Goal: Entertainment & Leisure: Consume media (video, audio)

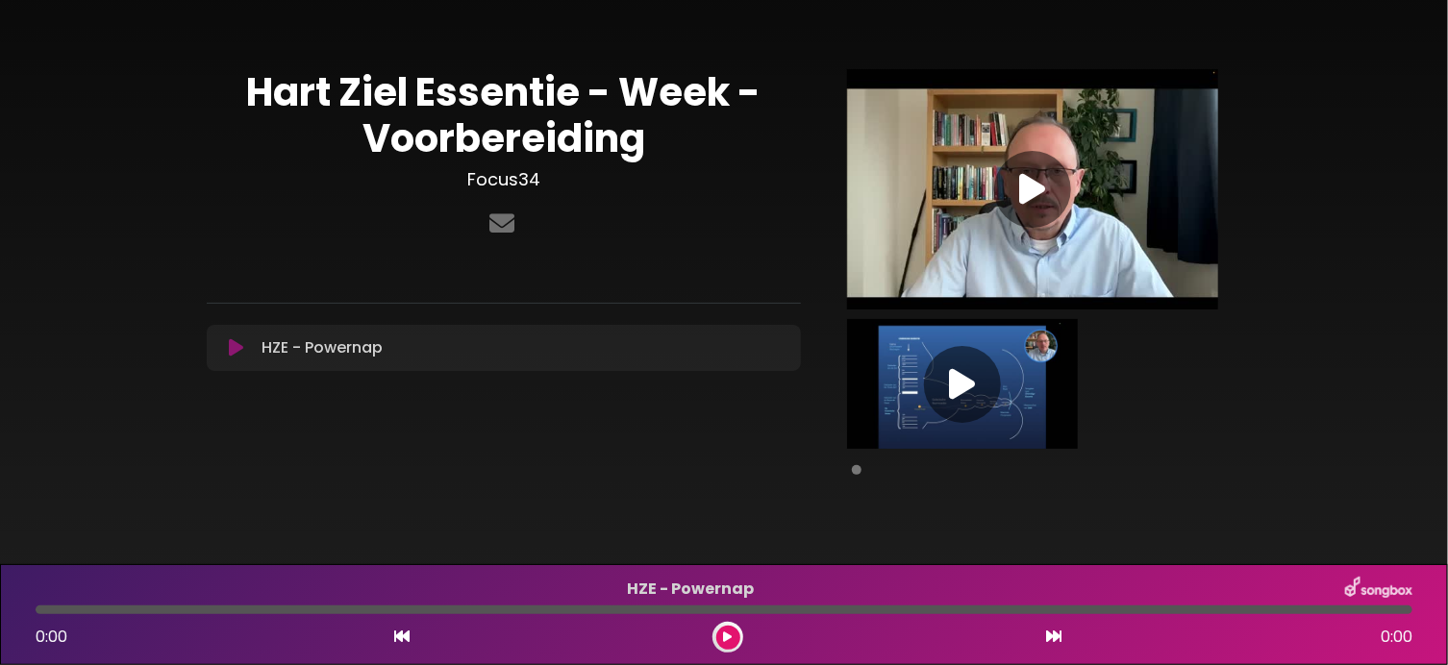
click at [957, 389] on icon at bounding box center [962, 384] width 26 height 35
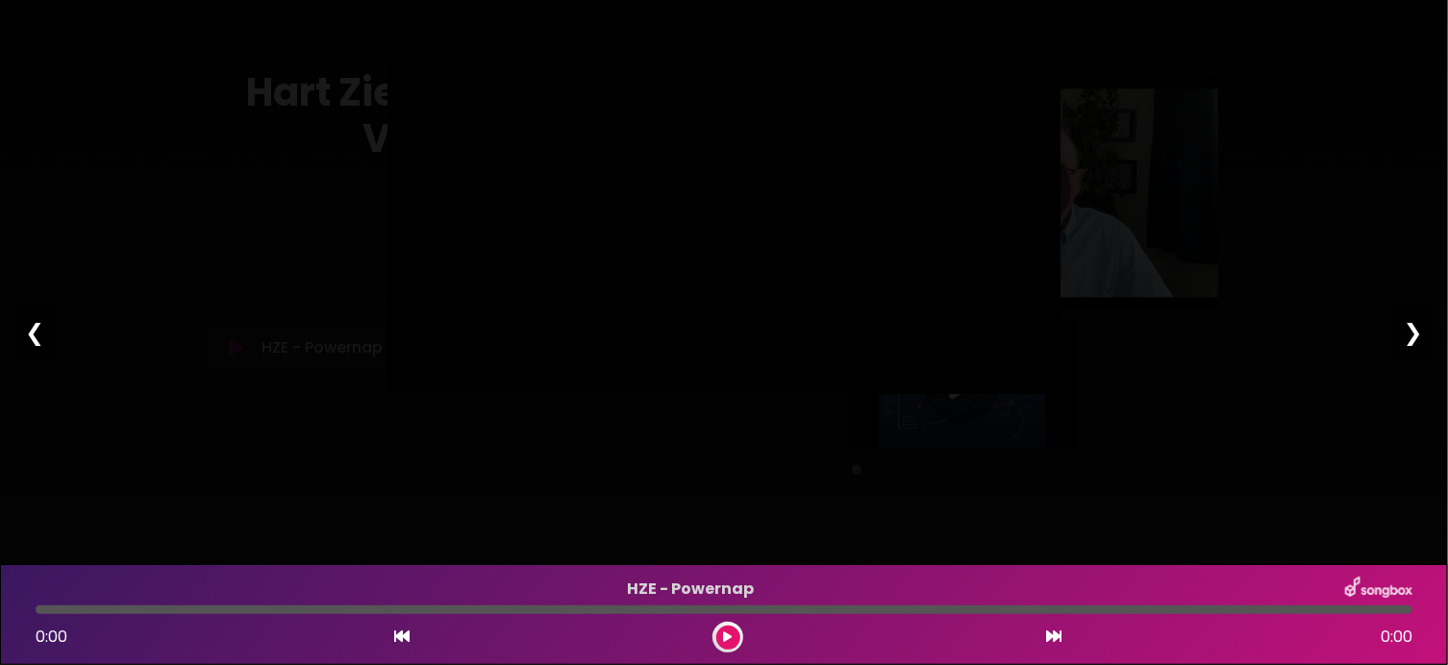
type input "****"
click at [23, 336] on div "❮" at bounding box center [35, 332] width 50 height 65
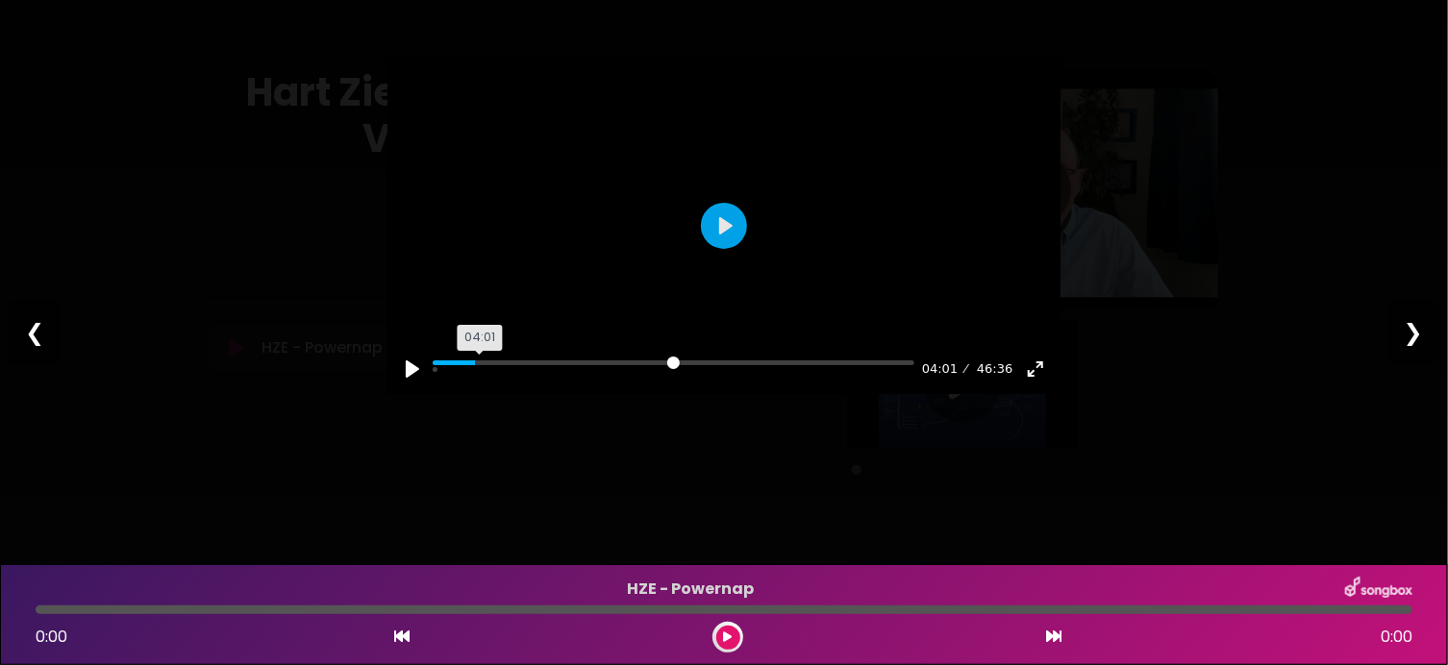
click at [481, 379] on input "Seek" at bounding box center [674, 370] width 482 height 18
click at [511, 379] on input "Seek" at bounding box center [674, 370] width 482 height 18
click at [523, 394] on div "Pause Play % buffered 08:06 07:31 46:36 Exit fullscreen Enter fullscreen" at bounding box center [723, 357] width 673 height 74
click at [527, 379] on input "Seek" at bounding box center [674, 370] width 482 height 18
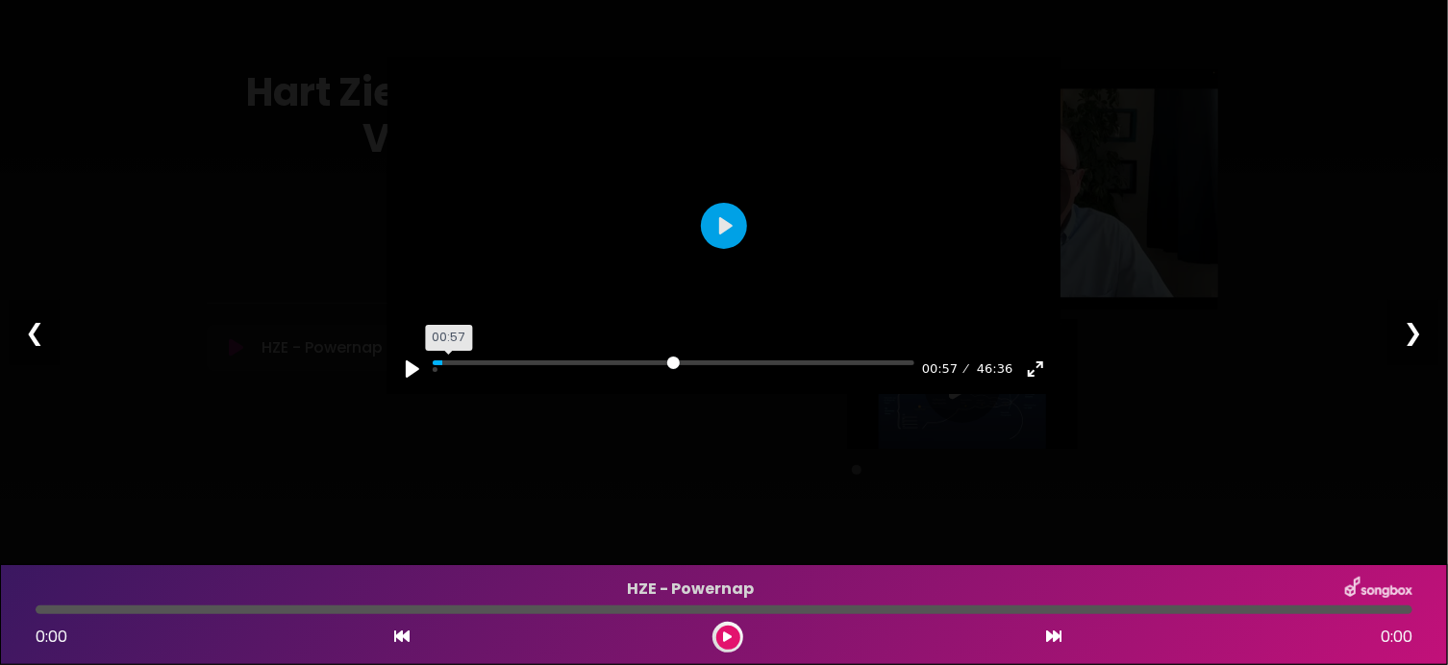
click at [449, 379] on input "Seek" at bounding box center [674, 370] width 482 height 18
click at [485, 379] on input "Seek" at bounding box center [674, 370] width 482 height 18
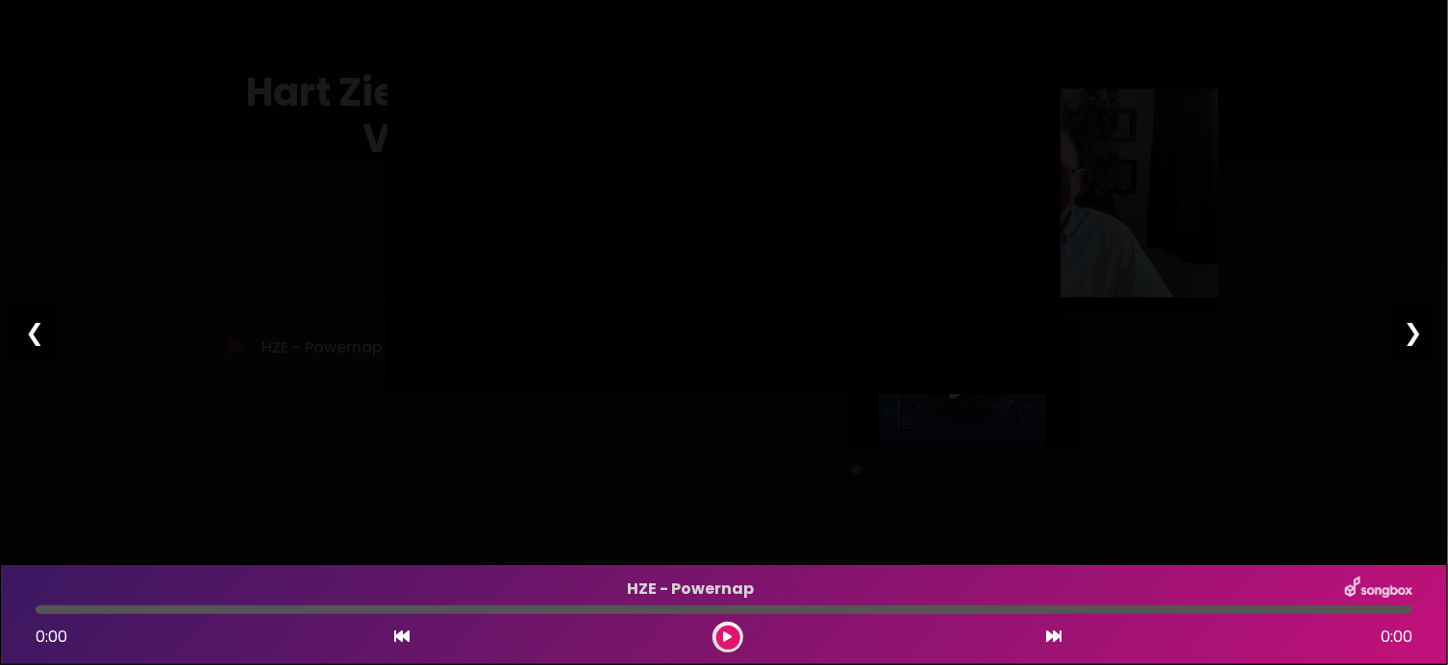
type input "*****"
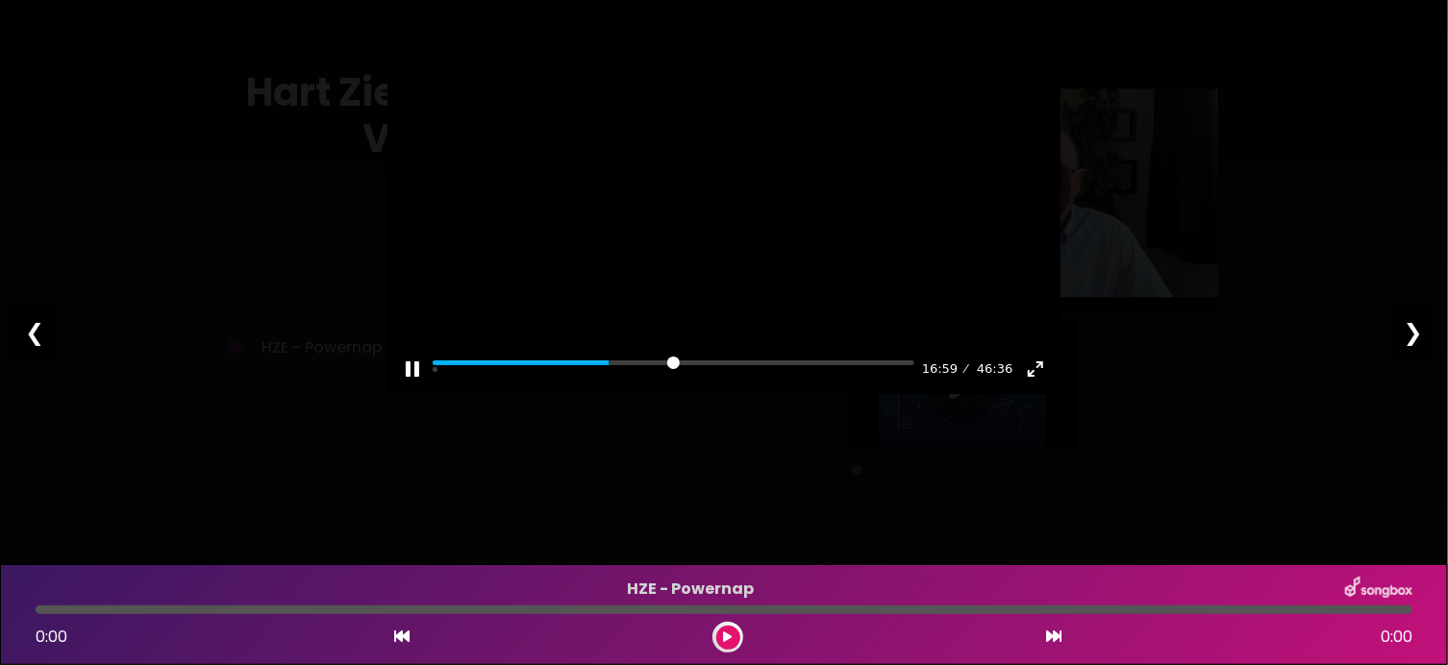
click at [1073, 107] on div "Pause Play % buffered 40:49 16:59 46:36 Exit fullscreen Enter fullscreen Play ❮…" at bounding box center [724, 332] width 1448 height 665
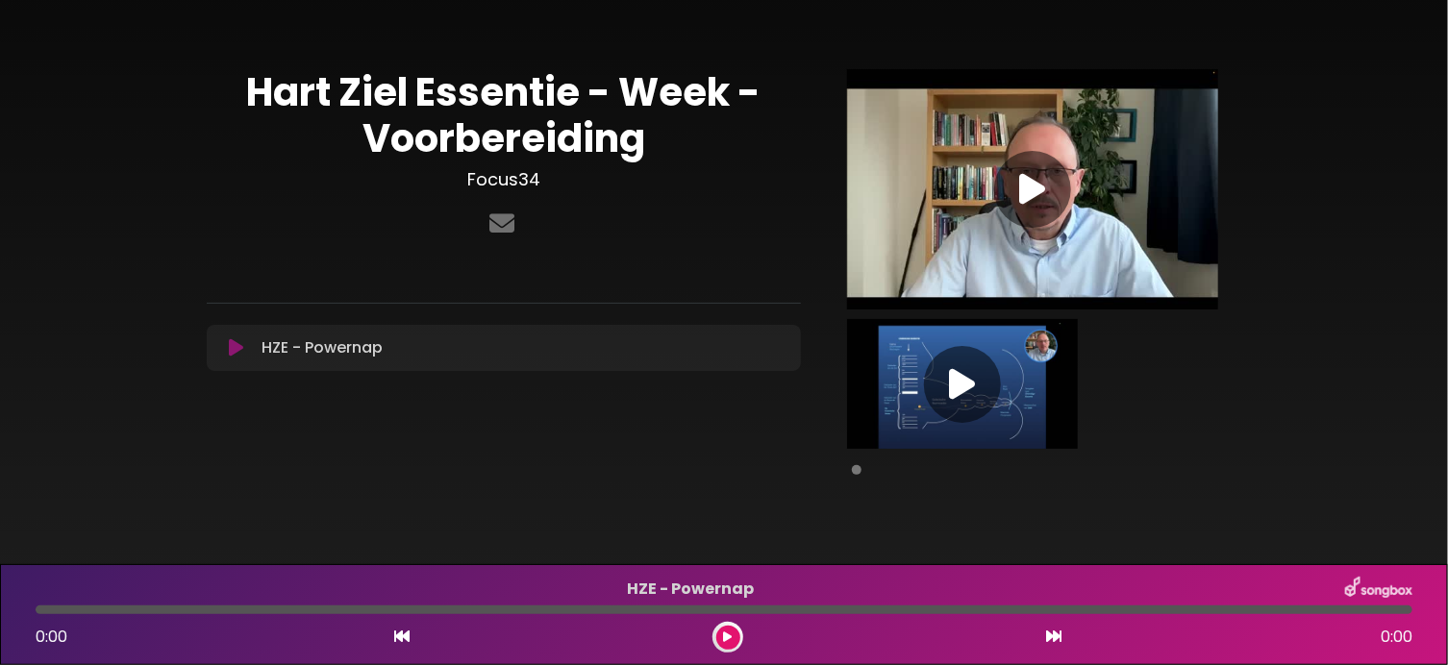
click at [1030, 188] on icon at bounding box center [1032, 189] width 26 height 35
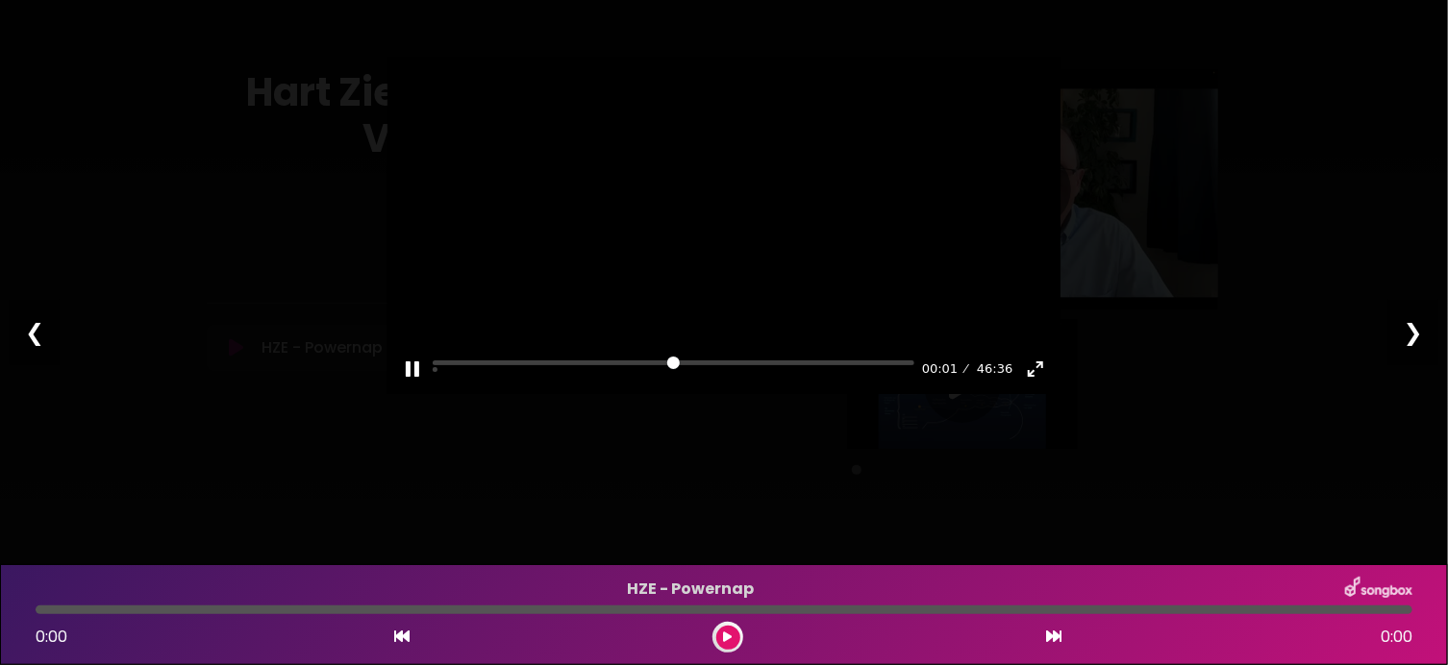
click at [602, 394] on div "Pause Play % buffered 15:43 00:01 46:36 Exit fullscreen Enter fullscreen" at bounding box center [723, 357] width 673 height 74
click at [609, 379] on input "Seek" at bounding box center [674, 370] width 482 height 18
click at [623, 379] on input "Seek" at bounding box center [674, 370] width 482 height 18
click at [637, 394] on div "Pause Play % buffered 19:10 17:48 46:36 Exit fullscreen Enter fullscreen" at bounding box center [723, 357] width 673 height 74
click at [637, 394] on div "Pause Play % buffered 19:10 17:49 46:36 Exit fullscreen Enter fullscreen" at bounding box center [723, 357] width 673 height 74
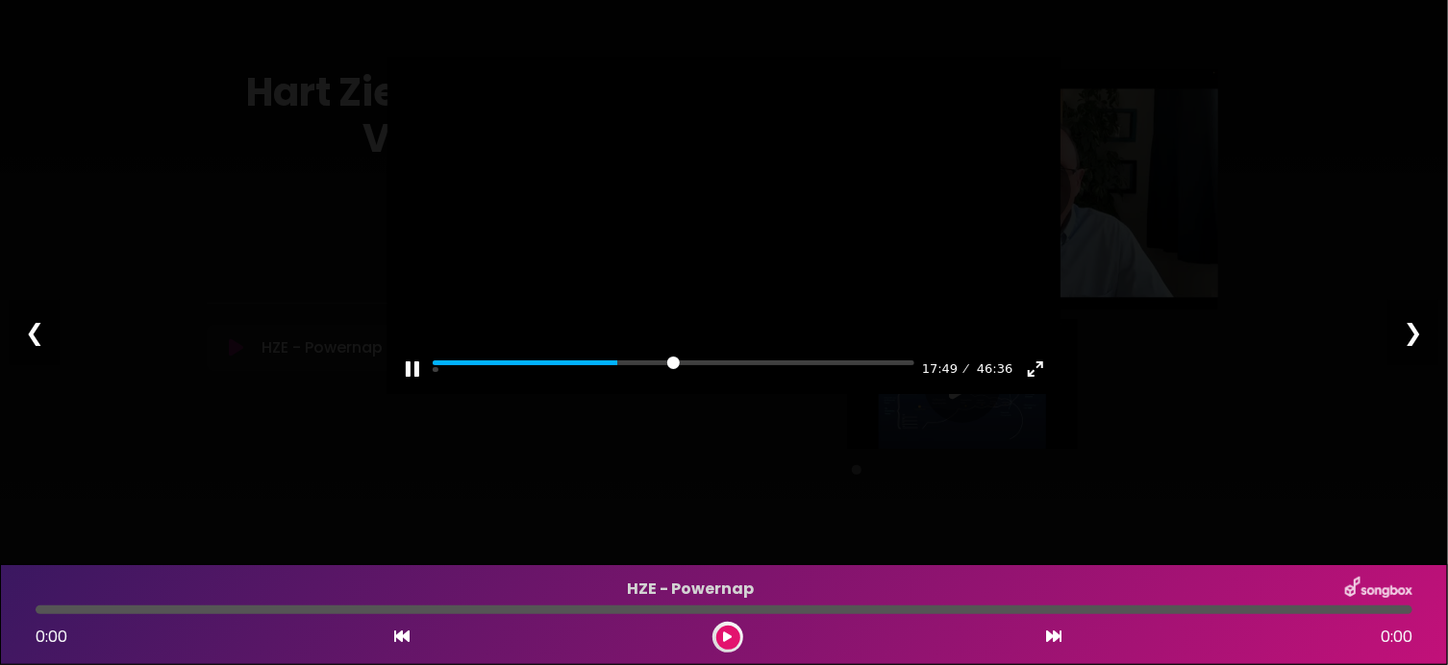
click at [637, 394] on div "Pause Play % buffered 19:10 17:49 46:36 Exit fullscreen Enter fullscreen" at bounding box center [723, 357] width 673 height 74
drag, startPoint x: 621, startPoint y: 461, endPoint x: 631, endPoint y: 458, distance: 10.0
click at [631, 379] on input "Seek" at bounding box center [674, 370] width 482 height 18
click at [414, 385] on button "Pause Play" at bounding box center [412, 369] width 31 height 31
click at [403, 385] on button "Pause Play" at bounding box center [412, 369] width 31 height 31
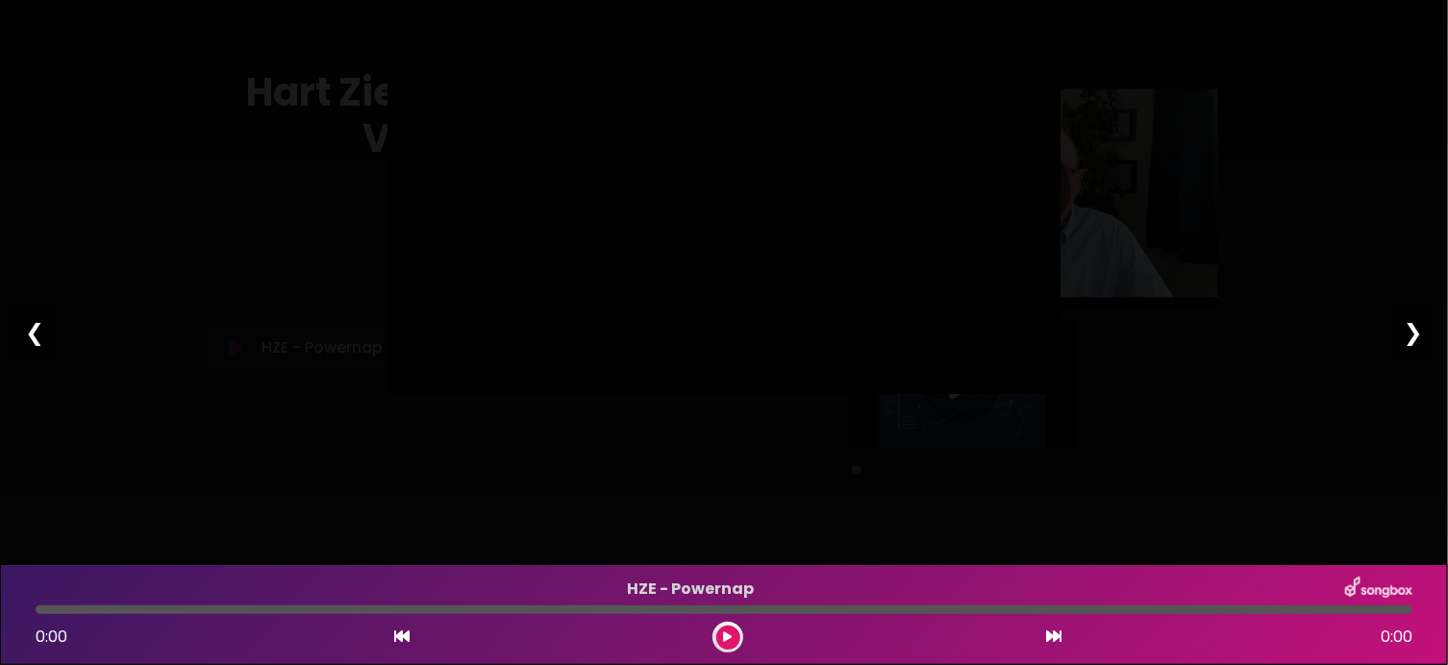
type input "*****"
drag, startPoint x: 87, startPoint y: 549, endPoint x: 382, endPoint y: 73, distance: 560.0
click at [382, 73] on div "Pause Play % buffered 10:42 22:25 46:36 Exit fullscreen Enter fullscreen Play ❮…" at bounding box center [724, 332] width 1448 height 665
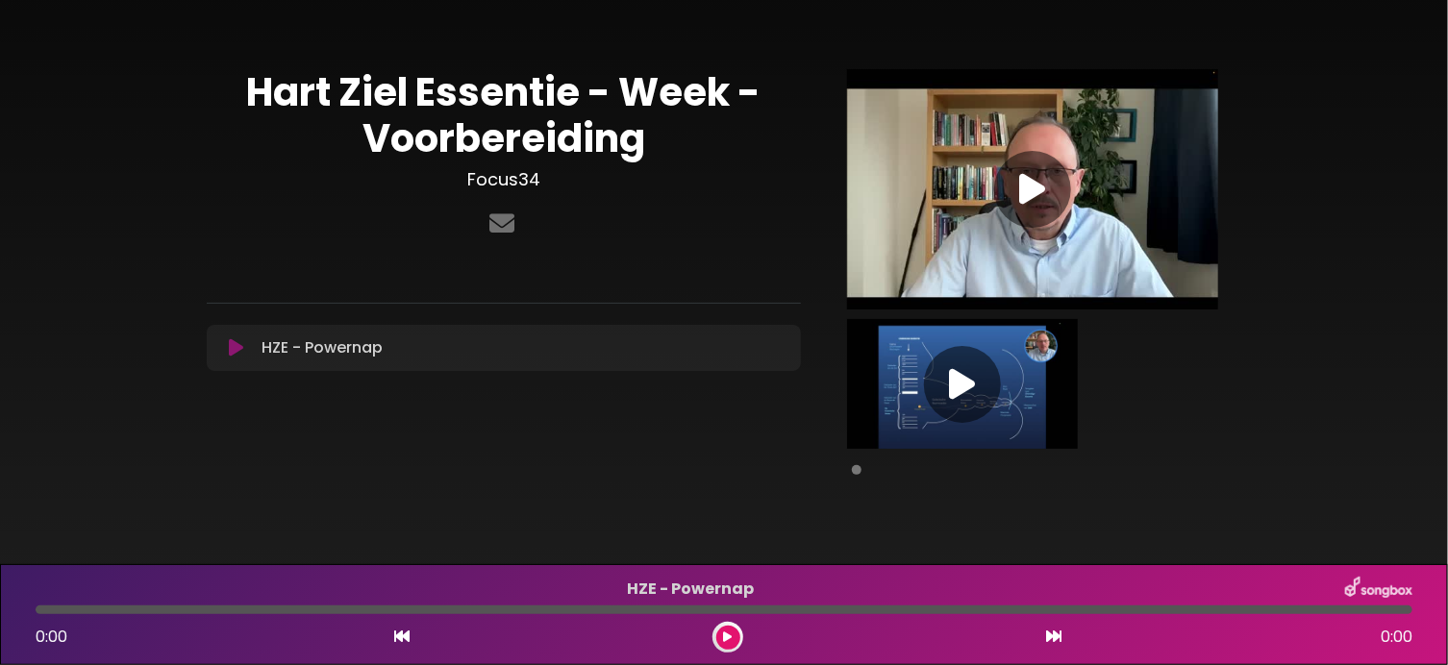
click at [525, 299] on div "[PERSON_NAME] [PERSON_NAME] Essentie - Week - Voorbereiding Focus34 ×" at bounding box center [503, 275] width 617 height 412
click at [523, 302] on div "[PERSON_NAME] [PERSON_NAME] Essentie - Week - Voorbereiding Focus34 ×" at bounding box center [503, 275] width 617 height 412
click at [551, 144] on h1 "Hart Ziel Essentie - Week - Voorbereiding" at bounding box center [504, 115] width 594 height 92
click at [1030, 183] on icon at bounding box center [1032, 189] width 26 height 35
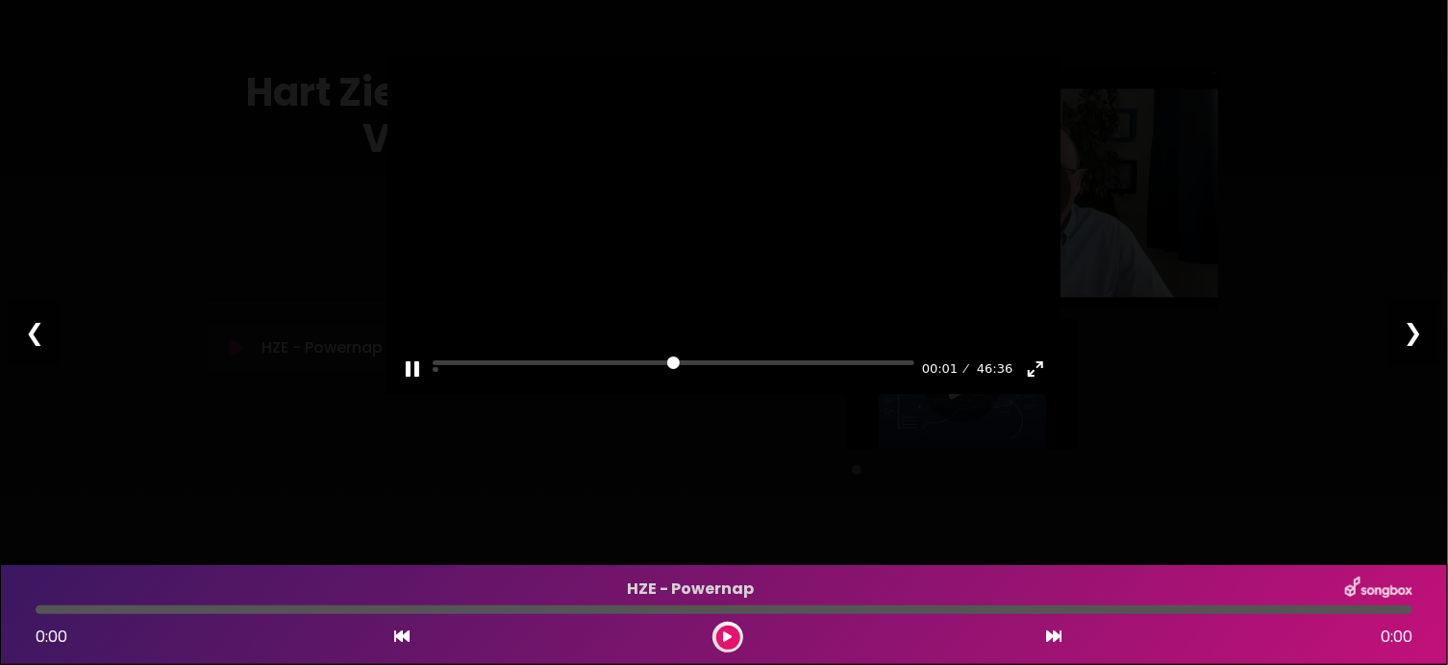
click at [684, 394] on div "Pause Play % buffered 22:53 00:01 46:36 Exit fullscreen Enter fullscreen" at bounding box center [723, 357] width 673 height 74
click at [687, 394] on div "Pause Play % buffered 22:53 00:02 46:36 Exit fullscreen Enter fullscreen" at bounding box center [723, 357] width 673 height 74
drag, startPoint x: 694, startPoint y: 457, endPoint x: 613, endPoint y: 468, distance: 81.6
click at [688, 394] on div "Pause Play % buffered 24:39 00:03 46:36 Exit fullscreen Enter fullscreen" at bounding box center [723, 357] width 673 height 74
drag, startPoint x: 433, startPoint y: 459, endPoint x: 454, endPoint y: 458, distance: 21.2
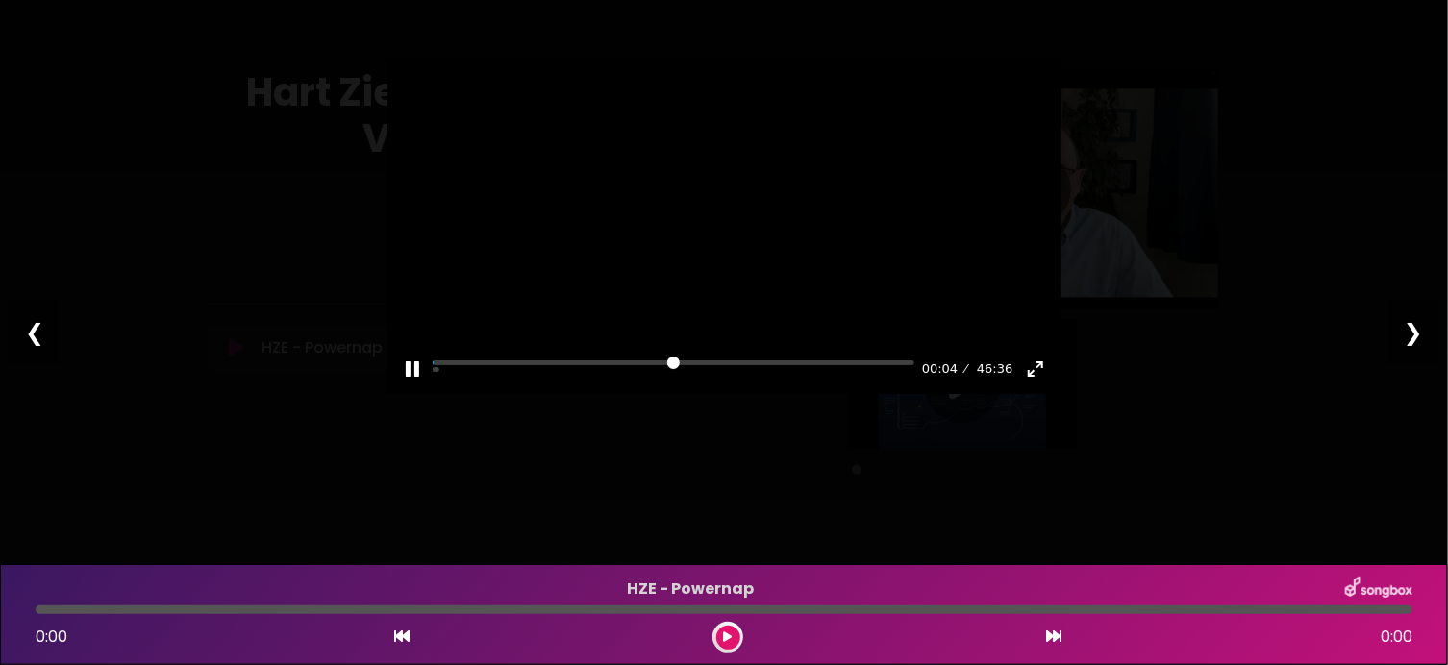
click at [456, 394] on div "Pause Play % buffered 00:46 00:04 46:36 Exit fullscreen Enter fullscreen" at bounding box center [723, 357] width 673 height 74
drag, startPoint x: 441, startPoint y: 460, endPoint x: 689, endPoint y: 471, distance: 248.3
click at [689, 379] on input "Seek" at bounding box center [674, 370] width 482 height 18
click at [673, 379] on input "Seek" at bounding box center [674, 370] width 482 height 18
click at [661, 379] on input "Seek" at bounding box center [674, 370] width 482 height 18
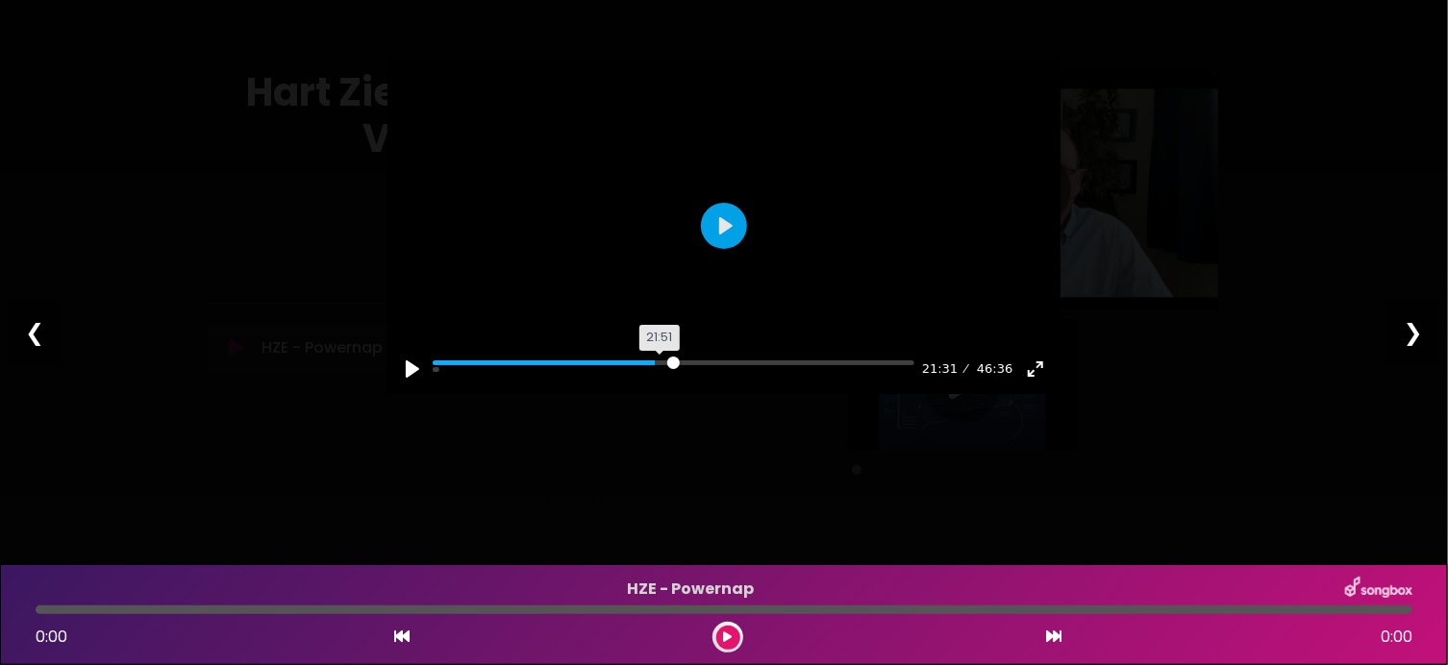
click at [665, 379] on input "Seek" at bounding box center [674, 370] width 482 height 18
click at [667, 379] on input "Seek" at bounding box center [674, 370] width 482 height 18
click at [671, 379] on input "Seek" at bounding box center [674, 370] width 482 height 18
click at [663, 379] on input "Seek" at bounding box center [674, 370] width 482 height 18
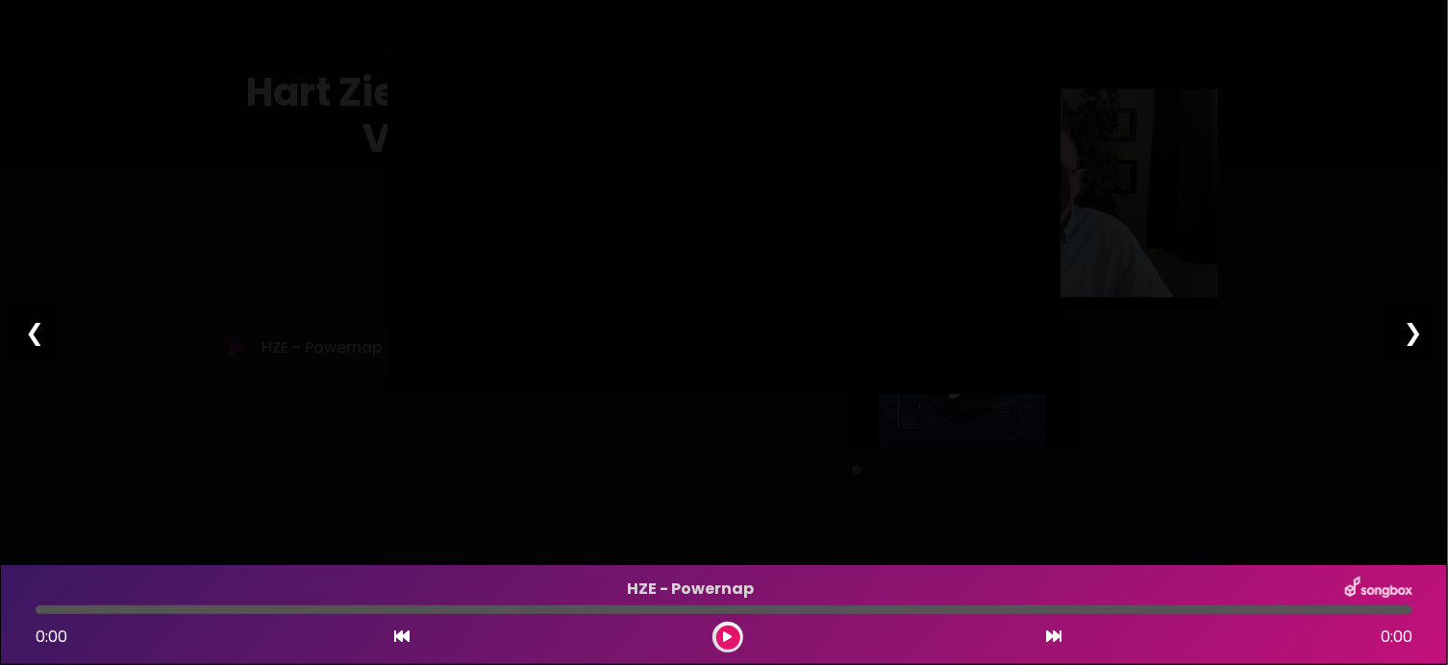
type input "*****"
